Goal: Check status

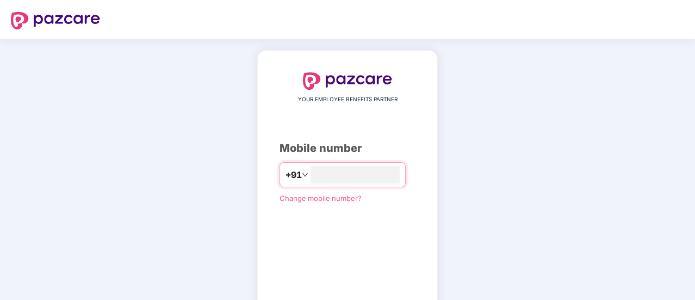
type input "**********"
click at [367, 179] on input "**********" at bounding box center [355, 174] width 89 height 17
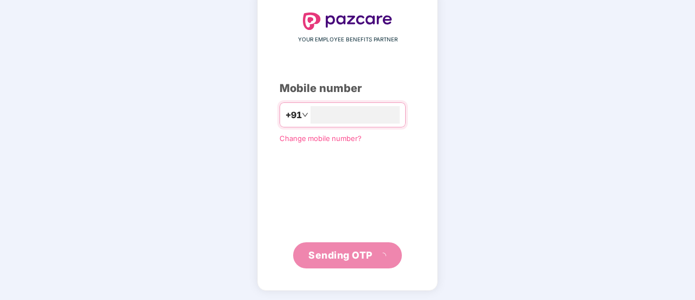
scroll to position [54, 0]
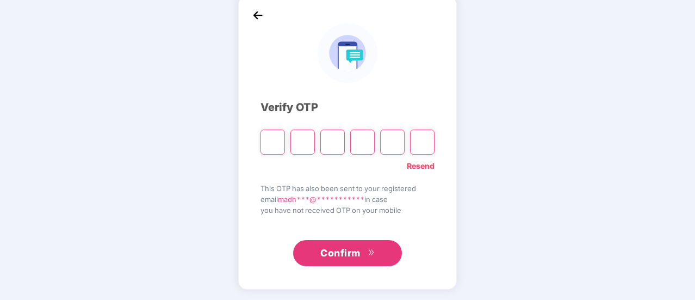
type input "*"
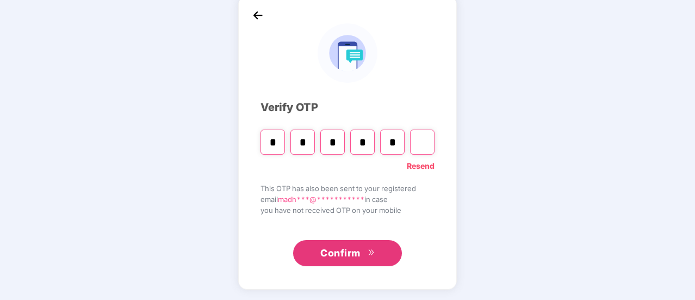
type input "*"
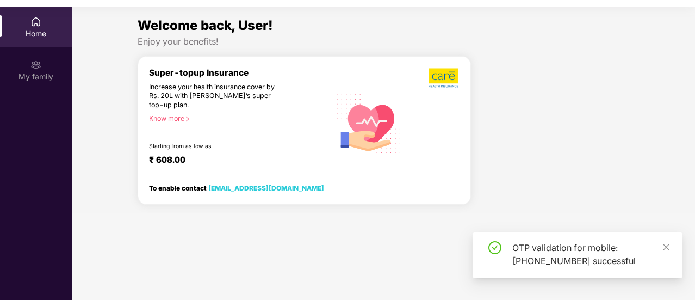
click at [38, 26] on img at bounding box center [35, 21] width 11 height 11
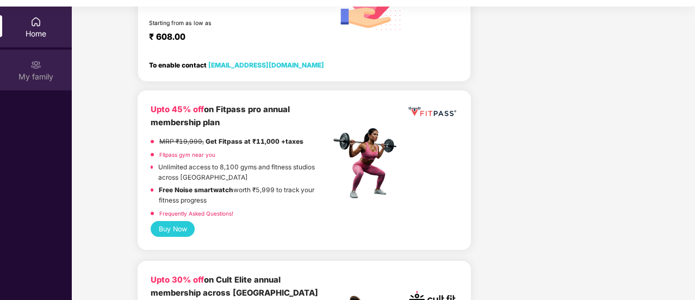
scroll to position [54, 0]
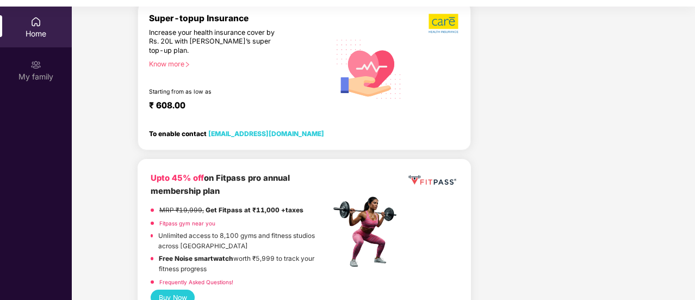
click at [40, 31] on div "Home" at bounding box center [36, 33] width 72 height 11
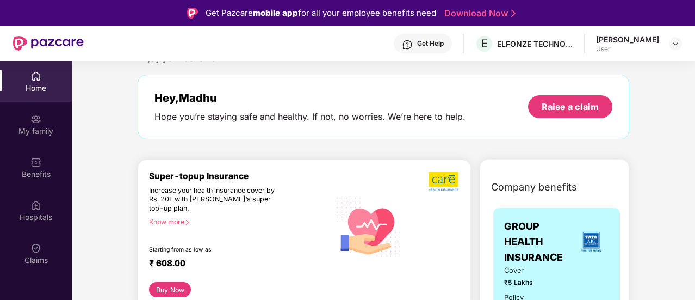
scroll to position [0, 0]
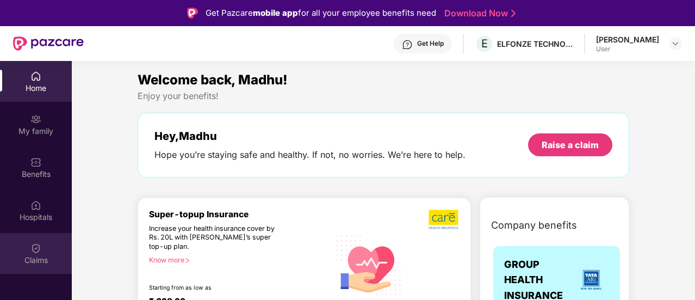
click at [40, 253] on img at bounding box center [35, 248] width 11 height 11
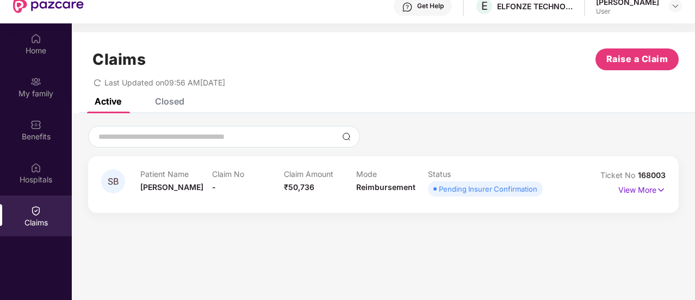
scroll to position [54, 0]
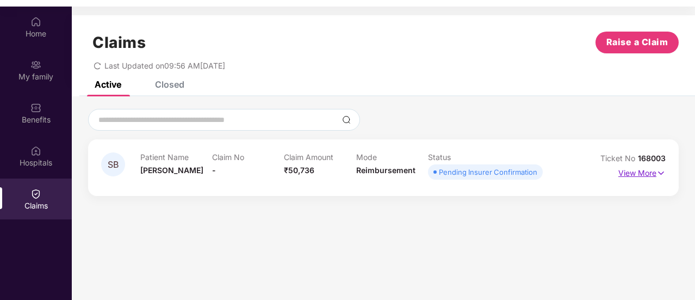
click at [655, 171] on p "View More" at bounding box center [641, 171] width 47 height 15
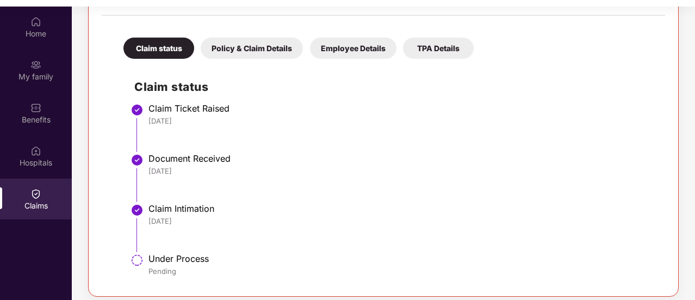
scroll to position [220, 0]
click at [155, 262] on div "Under Process" at bounding box center [401, 258] width 506 height 11
click at [137, 257] on img at bounding box center [137, 259] width 13 height 13
click at [138, 256] on img at bounding box center [137, 259] width 13 height 13
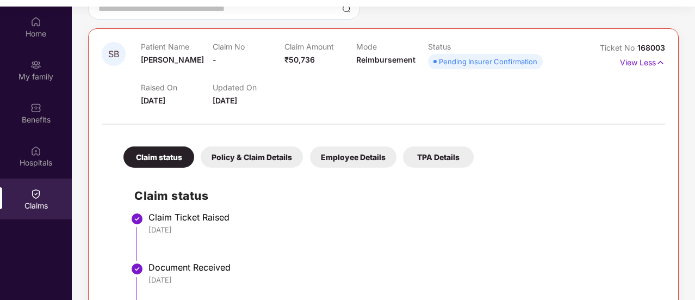
scroll to position [2, 0]
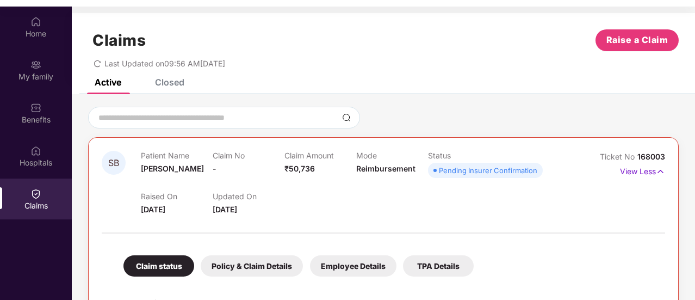
click at [501, 172] on div "Pending Insurer Confirmation" at bounding box center [488, 170] width 98 height 11
click at [110, 79] on div "Active" at bounding box center [108, 82] width 27 height 11
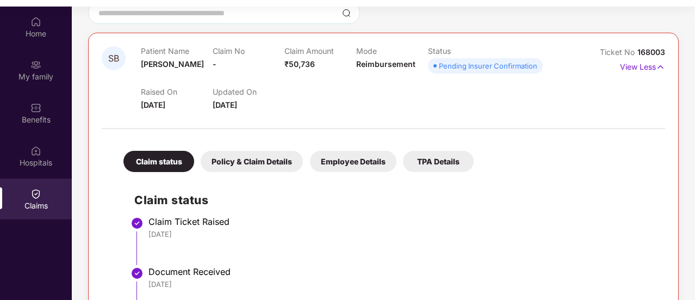
scroll to position [111, 0]
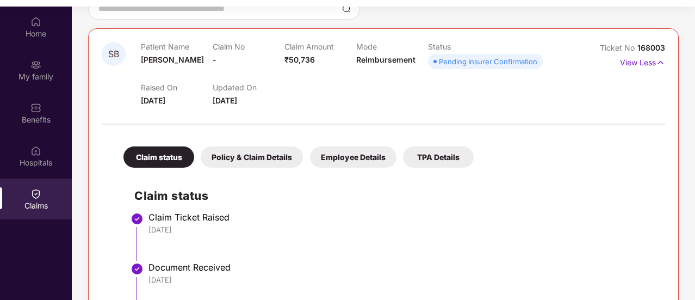
click at [473, 59] on div "Pending Insurer Confirmation" at bounding box center [488, 61] width 98 height 11
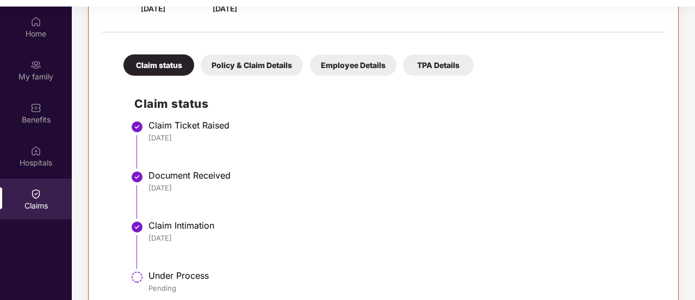
scroll to position [220, 0]
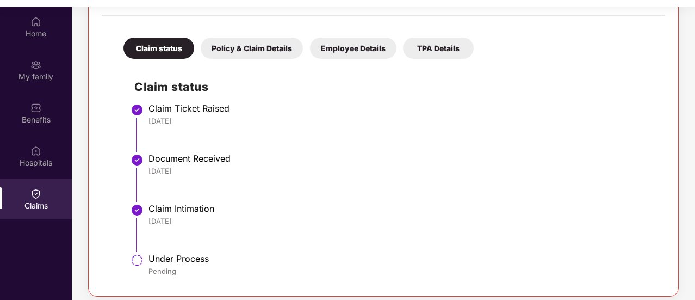
click at [184, 257] on div "Under Process" at bounding box center [401, 258] width 506 height 11
click at [184, 256] on div "Under Process" at bounding box center [401, 258] width 506 height 11
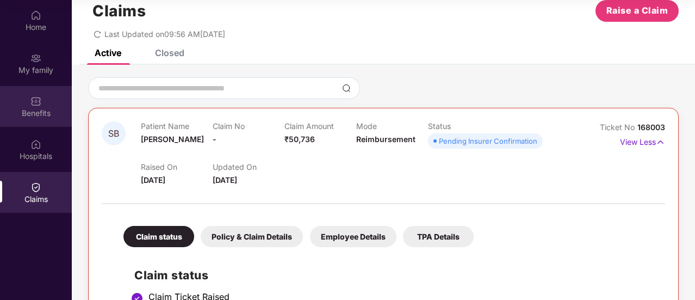
scroll to position [0, 0]
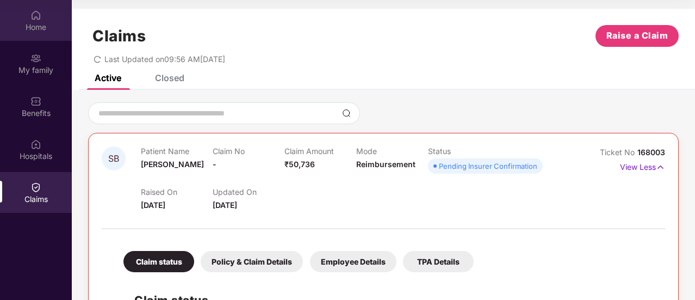
click at [39, 26] on div "Home" at bounding box center [36, 27] width 72 height 11
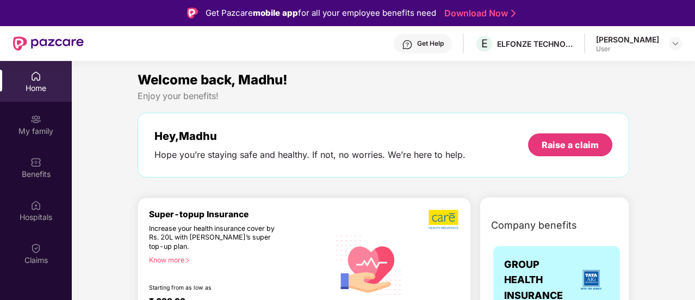
click at [39, 82] on div "Home" at bounding box center [36, 81] width 72 height 41
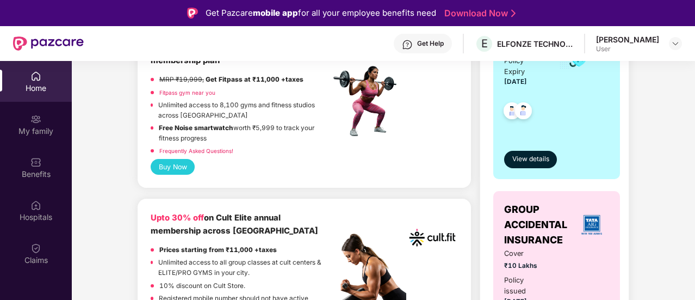
scroll to position [326, 0]
click at [643, 39] on div "[PERSON_NAME]" at bounding box center [627, 39] width 63 height 10
click at [679, 42] on img at bounding box center [675, 43] width 9 height 9
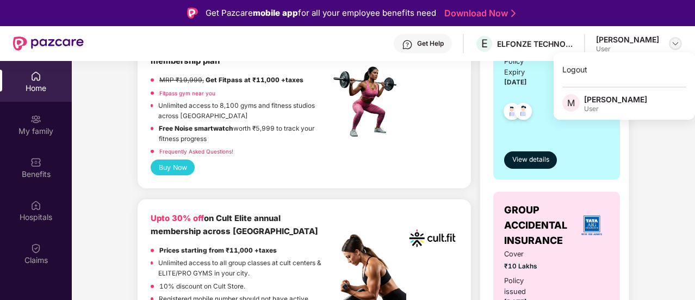
click at [678, 42] on img at bounding box center [675, 43] width 9 height 9
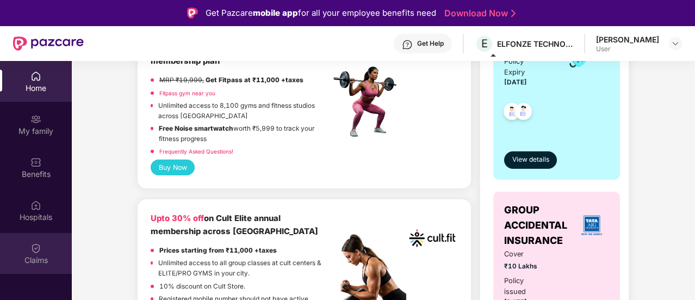
click at [40, 252] on div "Claims" at bounding box center [36, 253] width 72 height 41
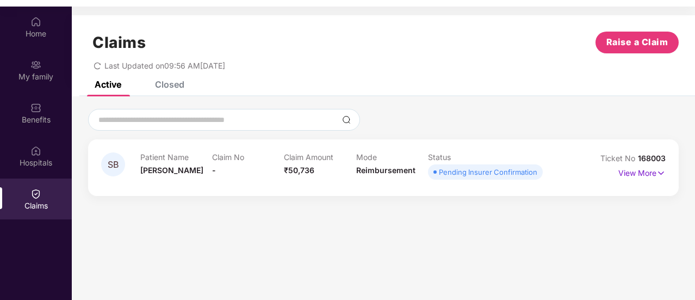
scroll to position [61, 0]
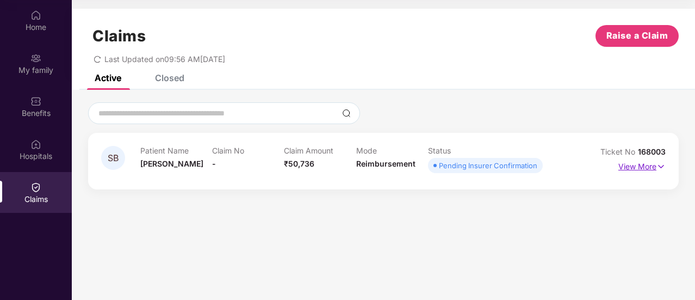
click at [653, 169] on p "View More" at bounding box center [641, 165] width 47 height 15
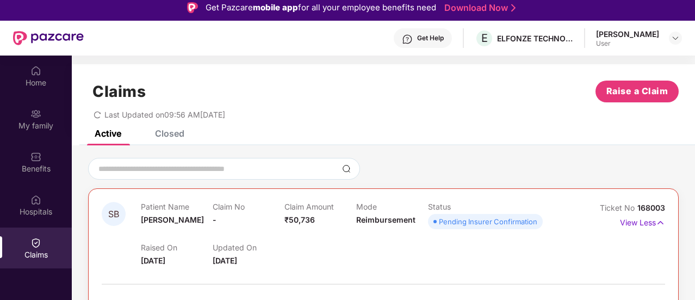
scroll to position [0, 0]
